Goal: Task Accomplishment & Management: Use online tool/utility

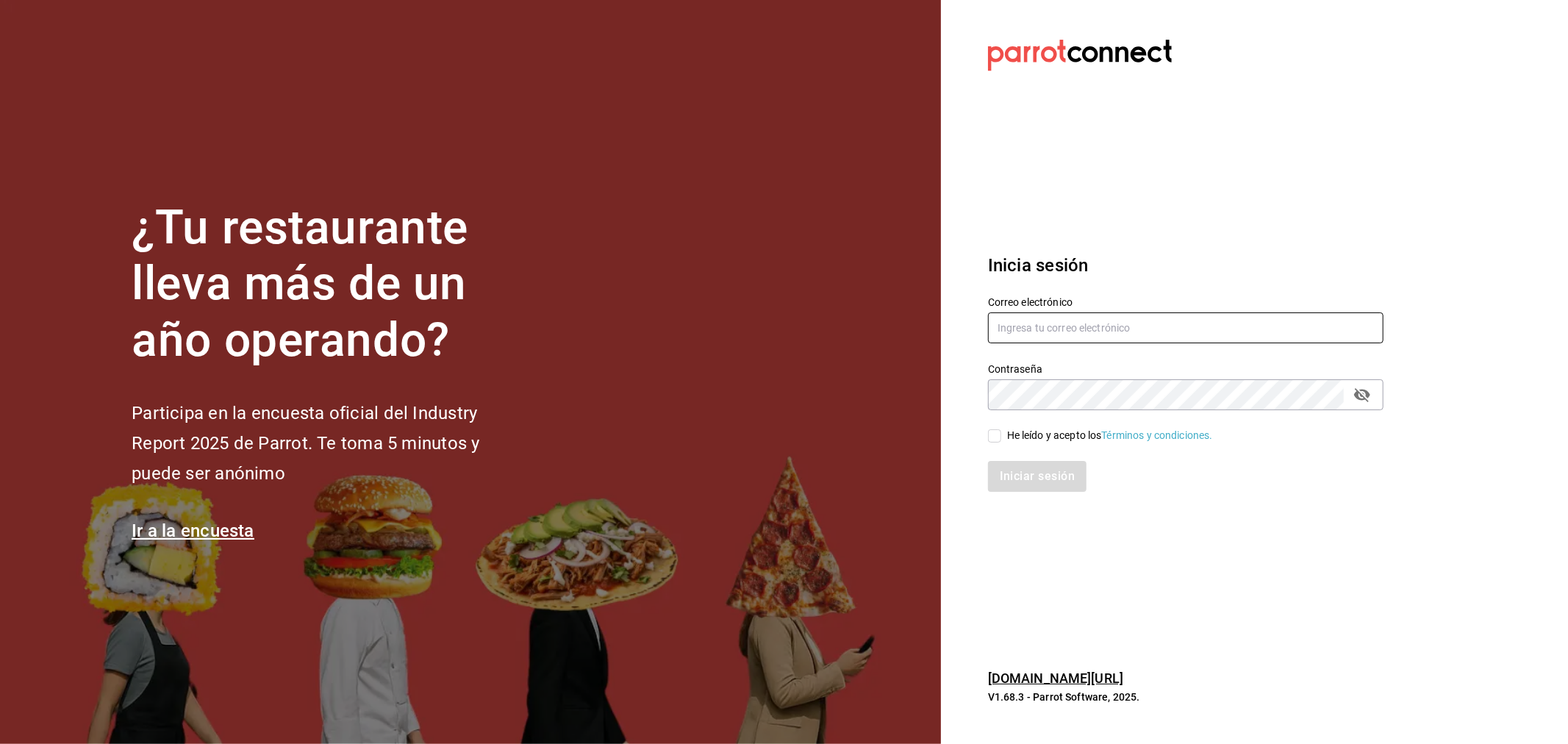
type input "[EMAIL_ADDRESS][DOMAIN_NAME]"
drag, startPoint x: 1518, startPoint y: 760, endPoint x: 1554, endPoint y: 782, distance: 42.2
click at [1554, 743] on html "¿Tu restaurante lleva más de un año operando? Participa en la encuesta oficial …" at bounding box center [784, 372] width 1568 height 744
click at [1083, 428] on div "He leído y acepto los Términos y condiciones." at bounding box center [1110, 436] width 206 height 16
click at [1001, 429] on input "He leído y acepto los Términos y condiciones." at bounding box center [995, 436] width 13 height 13
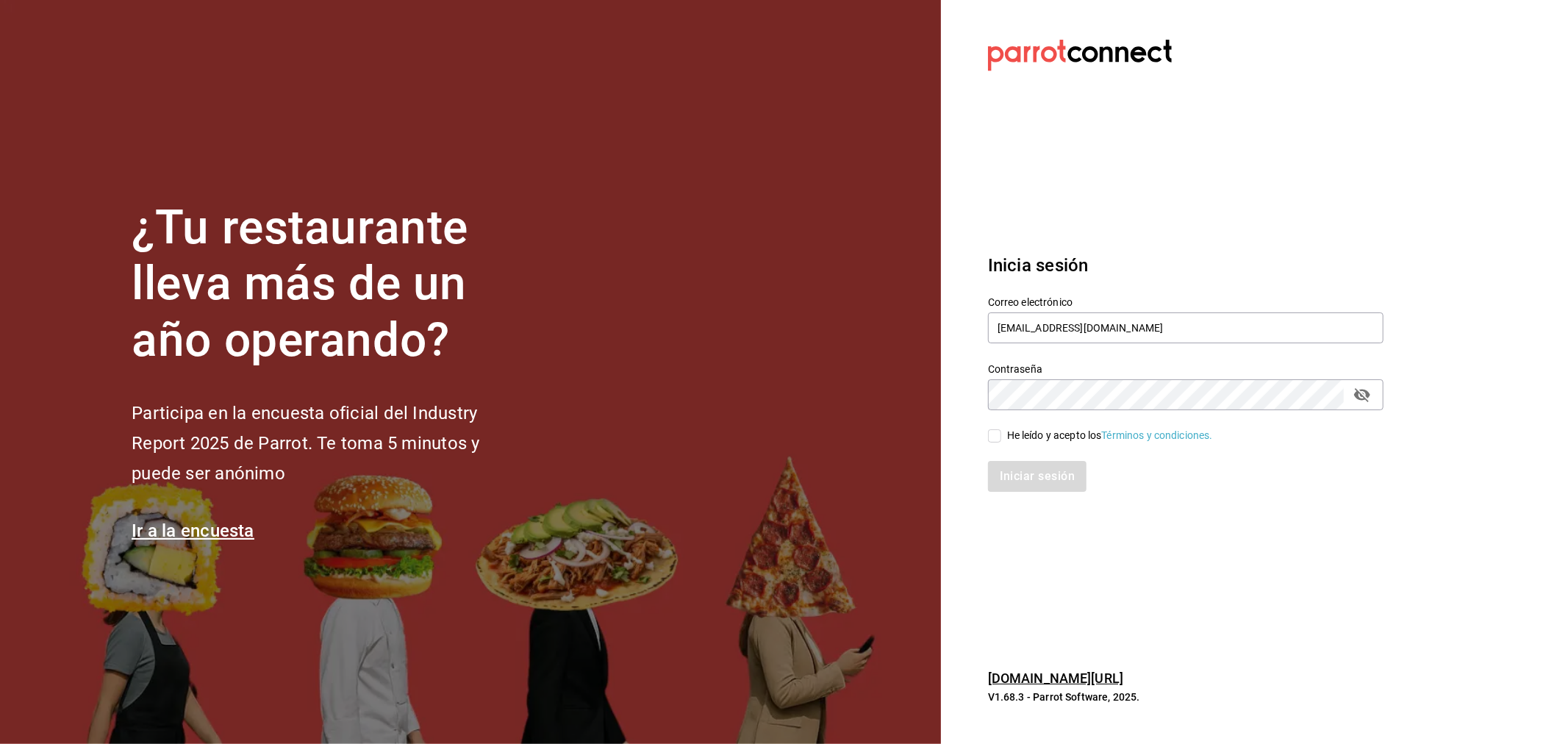
checkbox input "true"
click at [1026, 477] on button "Iniciar sesión" at bounding box center [1038, 476] width 100 height 31
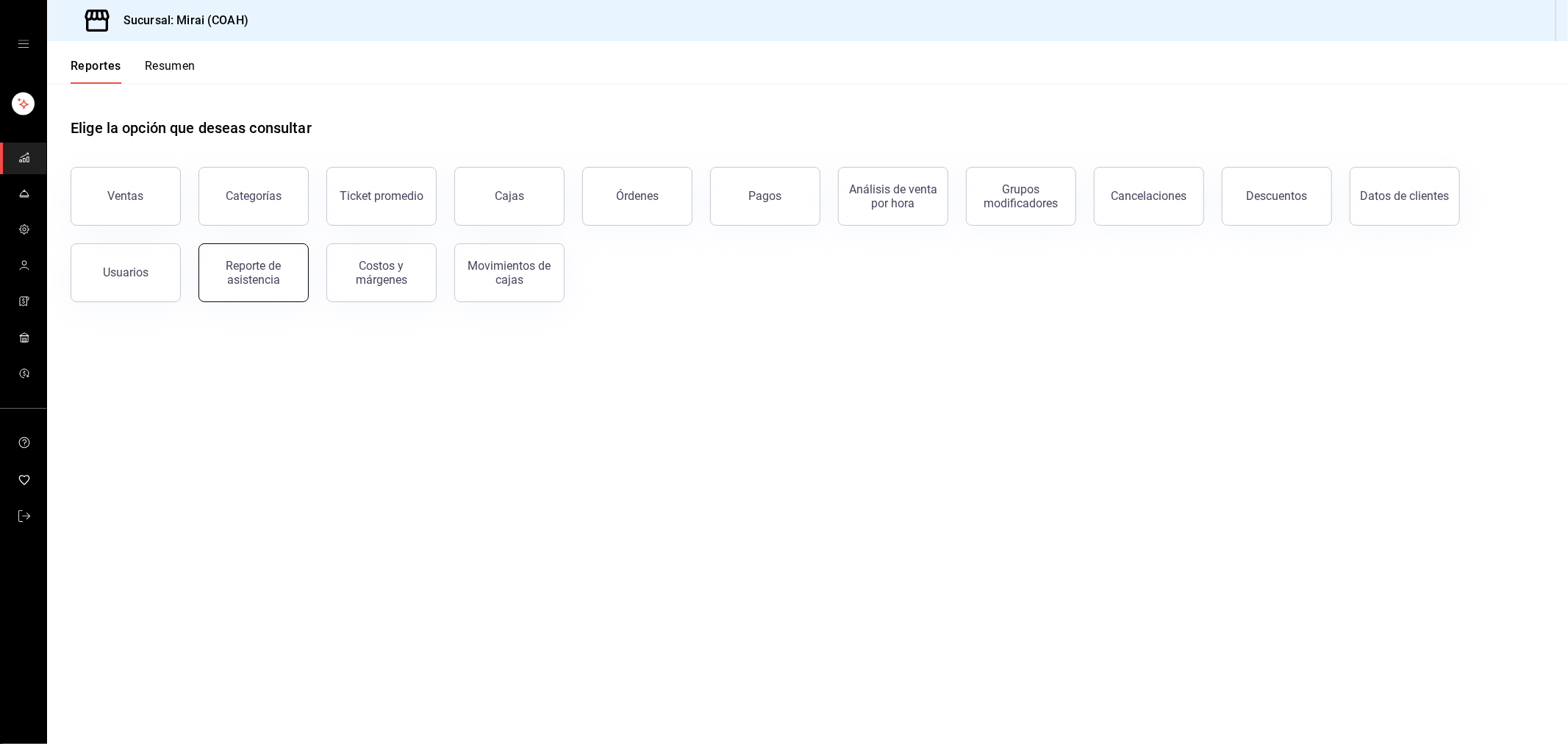
click at [239, 274] on div "Reporte de asistencia" at bounding box center [254, 273] width 92 height 28
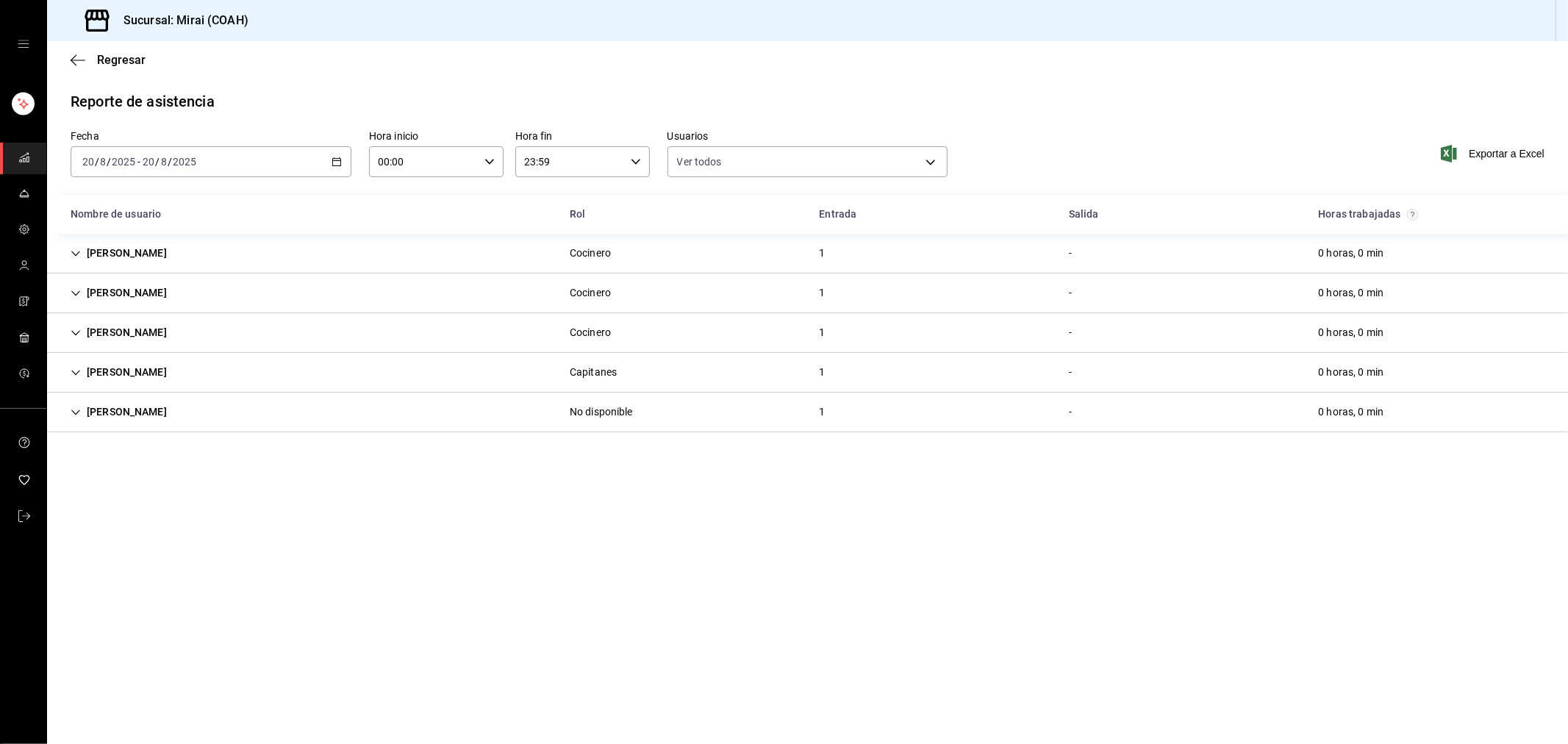
click at [334, 158] on \(Stroke\) "button" at bounding box center [334, 157] width 1 height 1
click at [143, 367] on span "Rango de fechas" at bounding box center [140, 371] width 114 height 16
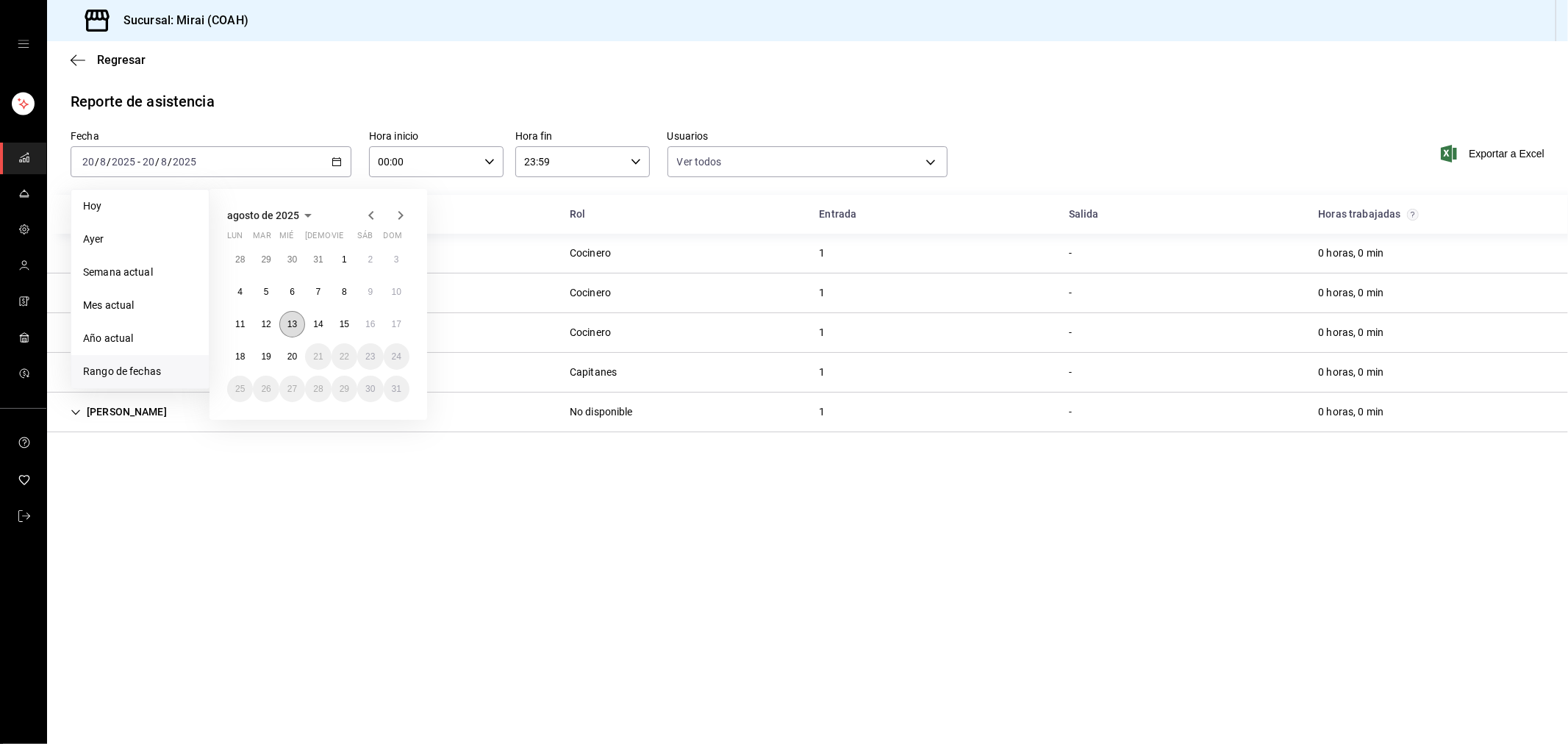
click at [289, 318] on button "13" at bounding box center [293, 324] width 26 height 26
click at [263, 352] on abbr "19" at bounding box center [266, 356] width 9 height 10
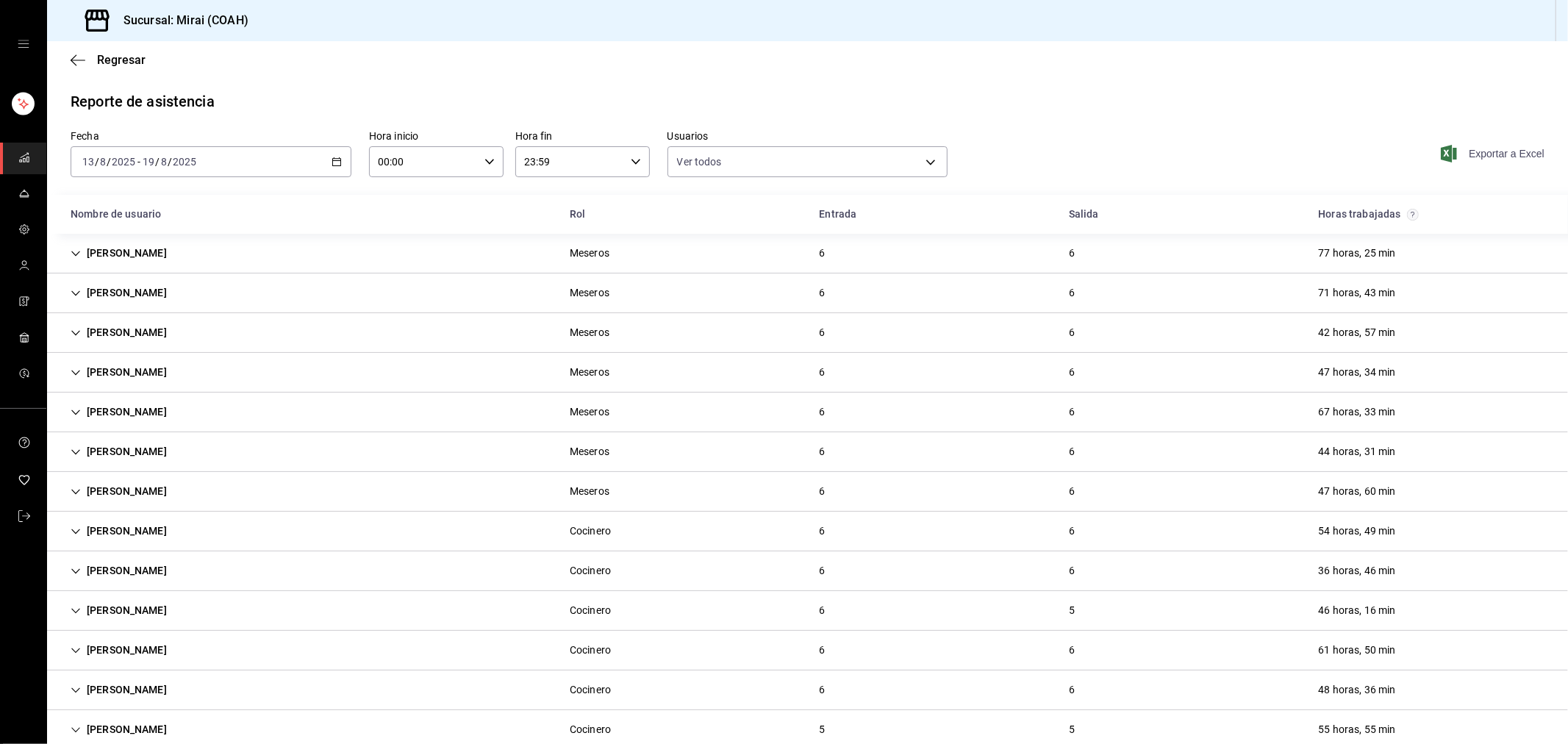
click at [1478, 150] on span "Exportar a Excel" at bounding box center [1494, 153] width 101 height 18
click at [19, 511] on icon "mailbox folders" at bounding box center [24, 516] width 12 height 12
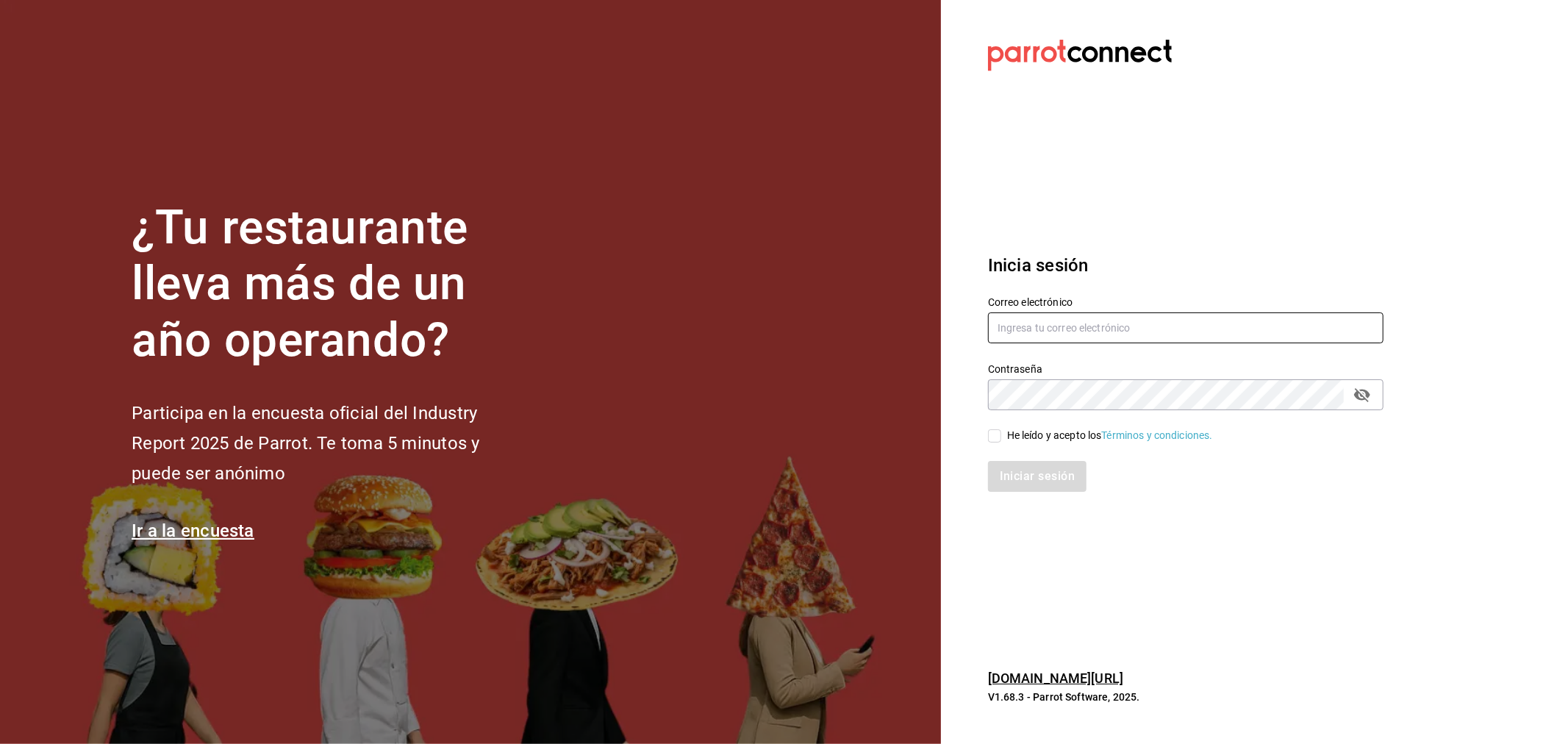
type input "[EMAIL_ADDRESS][DOMAIN_NAME]"
click at [605, 155] on section "¿Tu restaurante lleva más de un año operando? Participa en la encuesta oficial …" at bounding box center [470, 372] width 942 height 744
click at [704, 200] on section "¿Tu restaurante lleva más de un año operando? Participa en la encuesta oficial …" at bounding box center [470, 372] width 942 height 744
